Goal: Task Accomplishment & Management: Complete application form

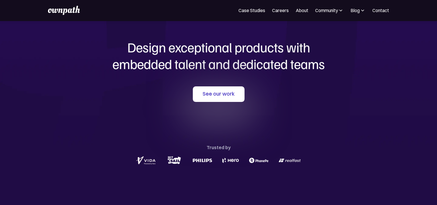
scroll to position [29, 0]
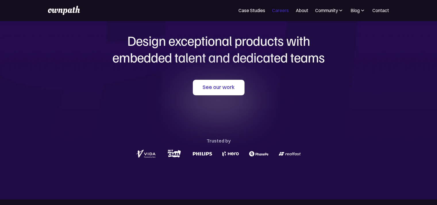
click at [275, 10] on link "Careers" at bounding box center [280, 10] width 17 height 7
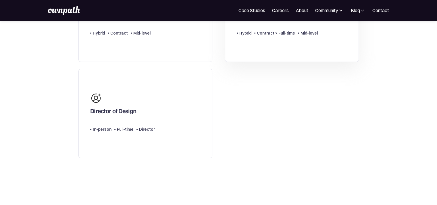
scroll to position [144, 0]
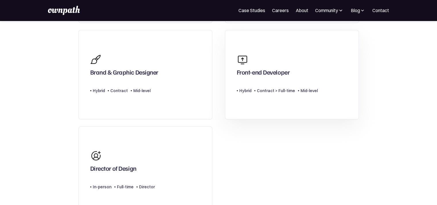
click at [286, 72] on div "Front-end Developer" at bounding box center [263, 73] width 53 height 10
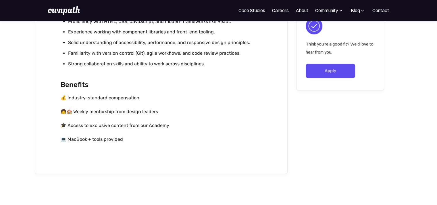
scroll to position [575, 0]
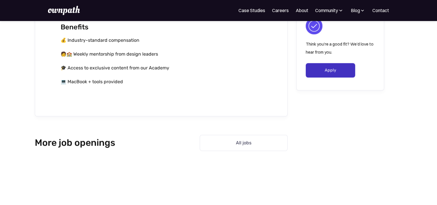
click at [338, 71] on link "Apply" at bounding box center [331, 70] width 50 height 14
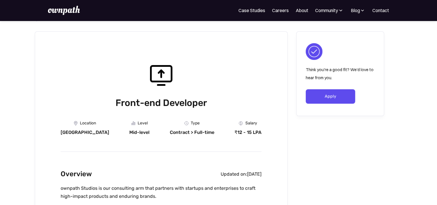
scroll to position [0, 0]
